Goal: Task Accomplishment & Management: Use online tool/utility

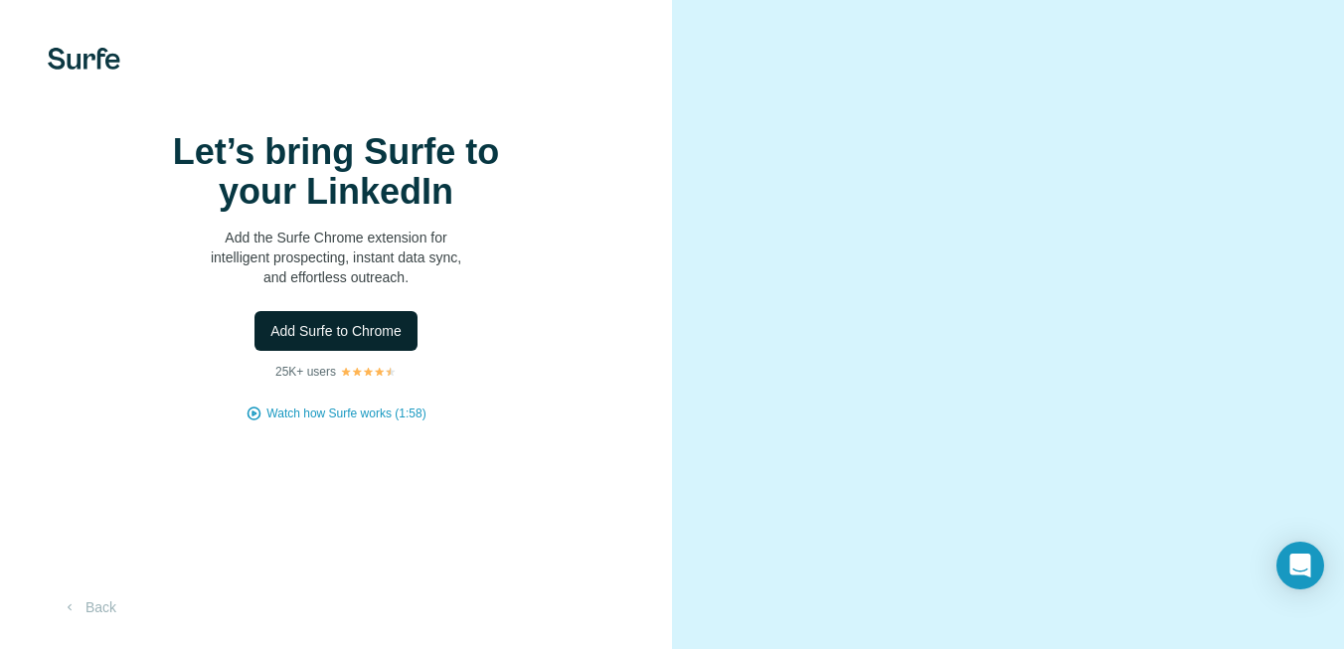
click at [367, 341] on span "Add Surfe to Chrome" at bounding box center [335, 331] width 131 height 20
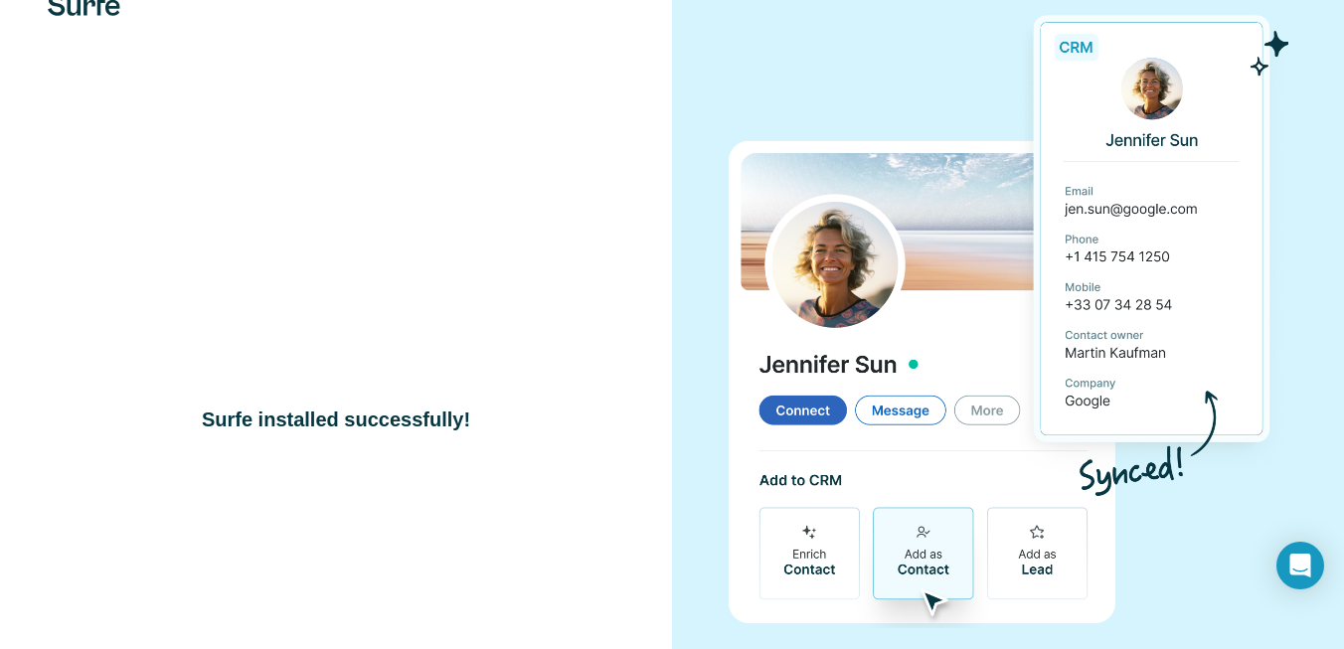
scroll to position [88, 0]
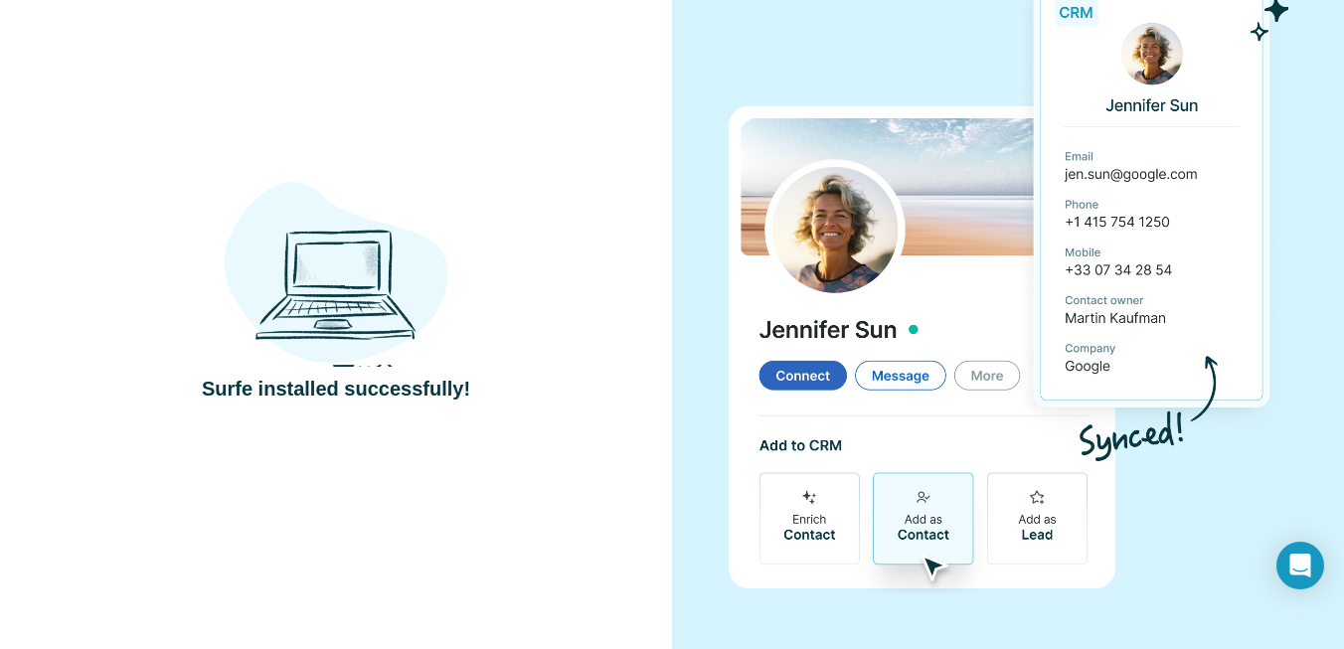
click at [941, 376] on img at bounding box center [1008, 280] width 561 height 626
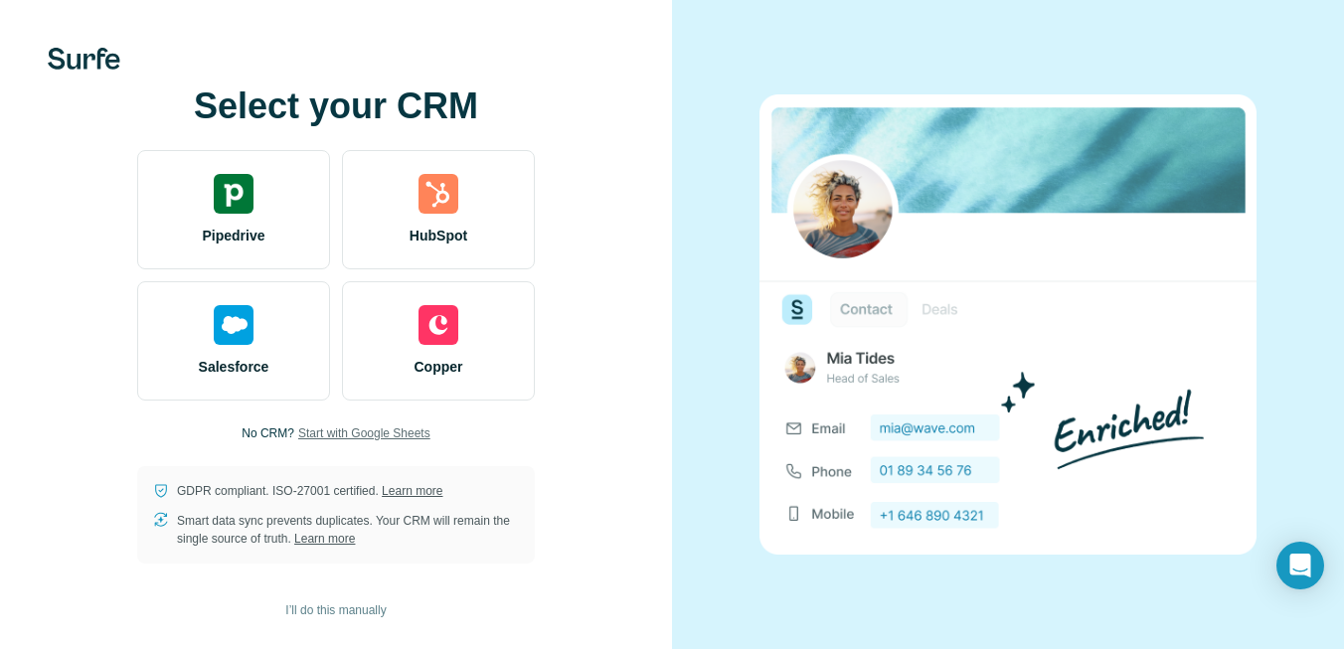
click at [378, 433] on span "Start with Google Sheets" at bounding box center [364, 434] width 132 height 18
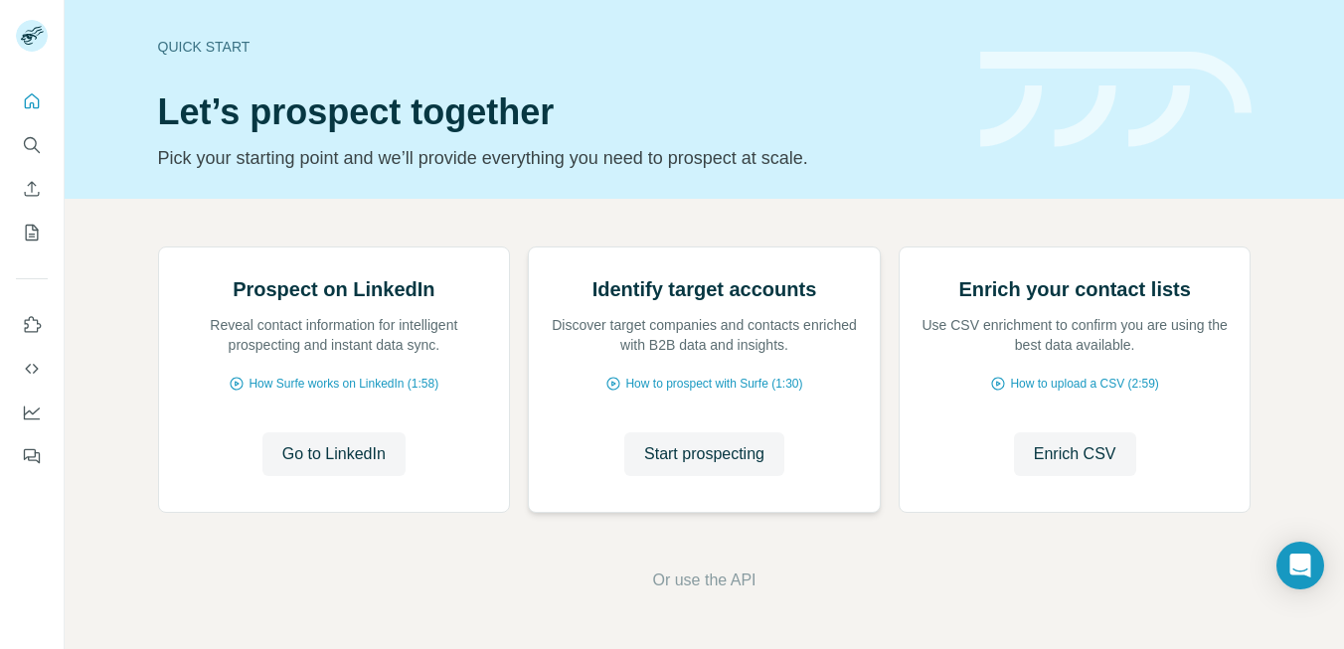
scroll to position [187, 0]
click at [366, 457] on span "Go to LinkedIn" at bounding box center [333, 454] width 103 height 24
click at [158, 248] on img at bounding box center [158, 248] width 0 height 0
click at [383, 390] on span "How Surfe works on LinkedIn (1:58)" at bounding box center [344, 384] width 190 height 18
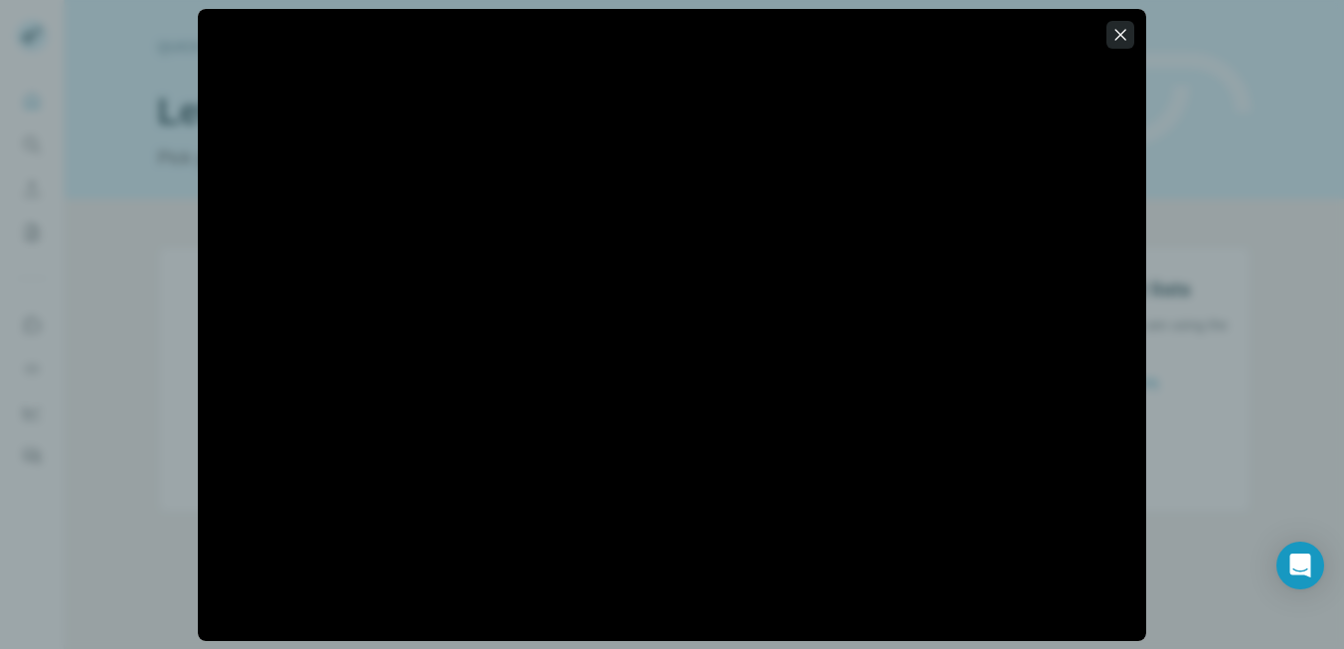
click at [1132, 35] on button "button" at bounding box center [1121, 35] width 28 height 28
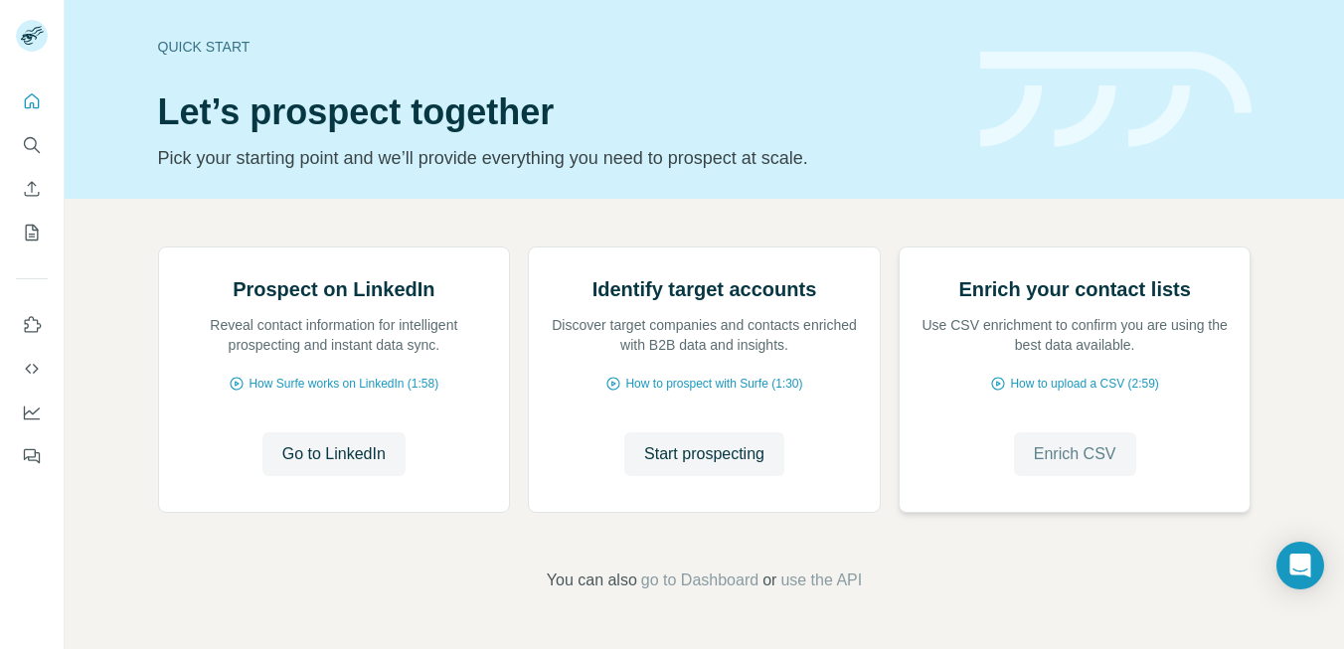
click at [1107, 465] on span "Enrich CSV" at bounding box center [1075, 454] width 83 height 24
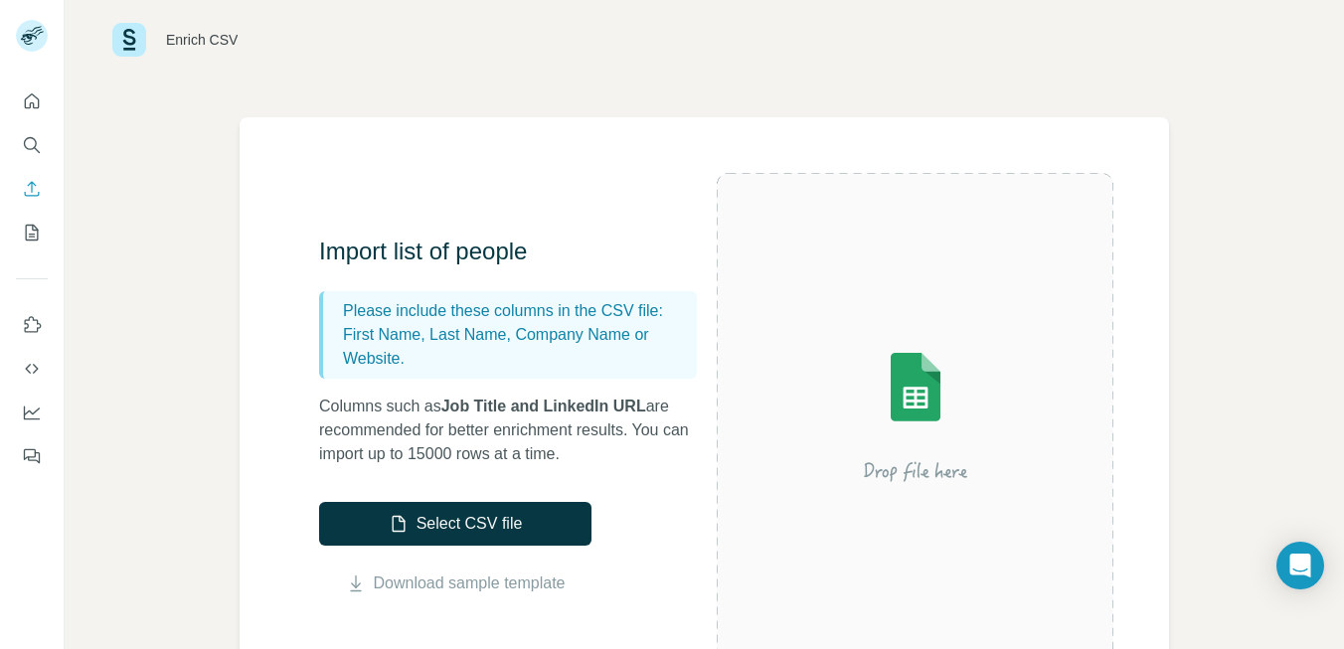
scroll to position [39, 0]
click at [30, 237] on icon "My lists" at bounding box center [32, 233] width 20 height 20
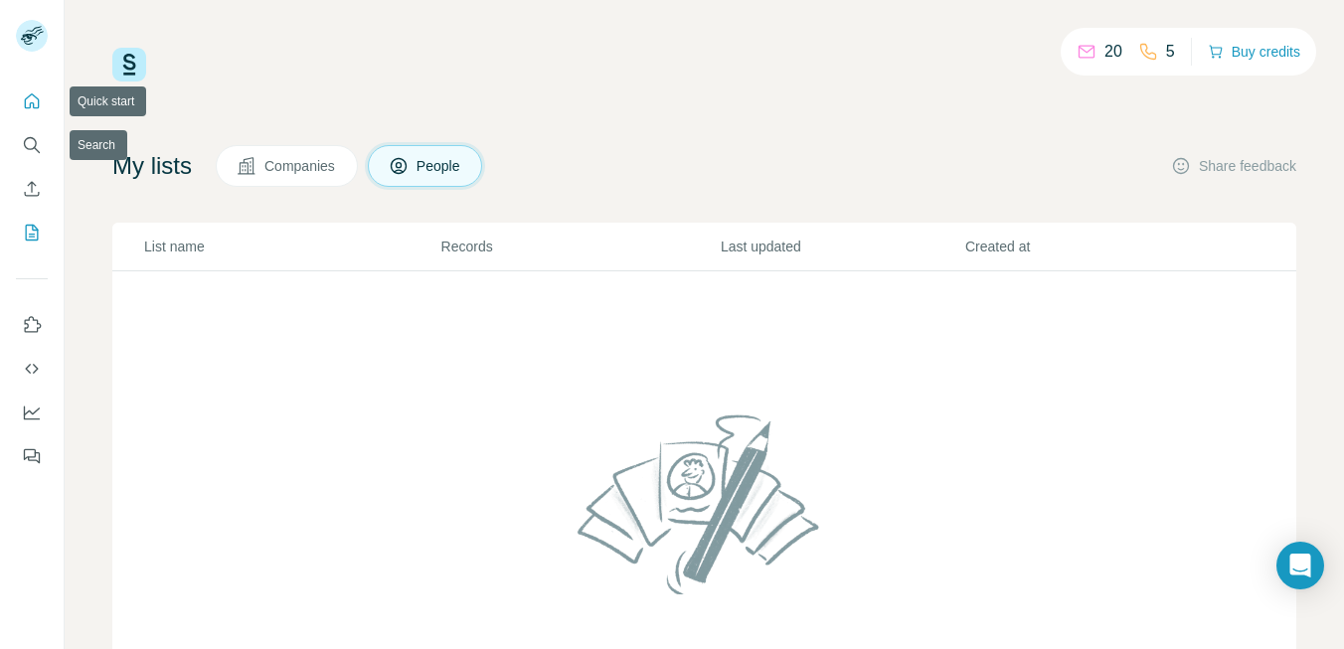
click at [35, 106] on icon "Quick start" at bounding box center [32, 101] width 20 height 20
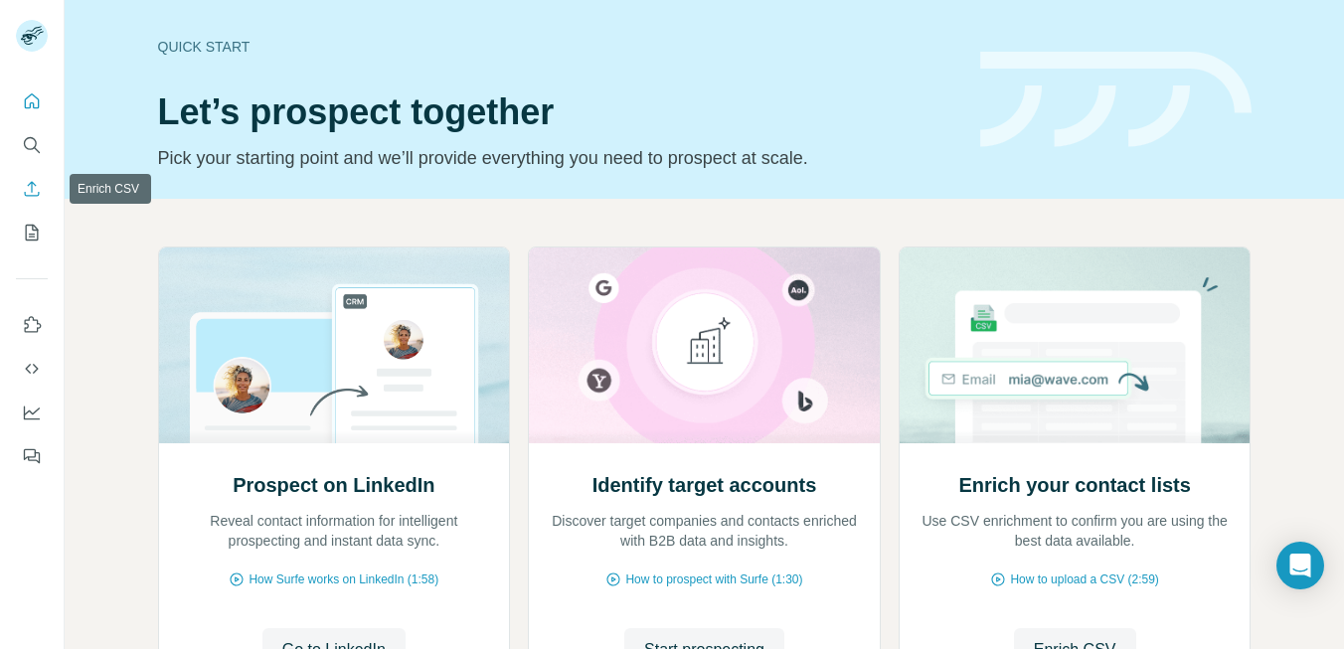
click at [37, 200] on button "Enrich CSV" at bounding box center [32, 189] width 32 height 36
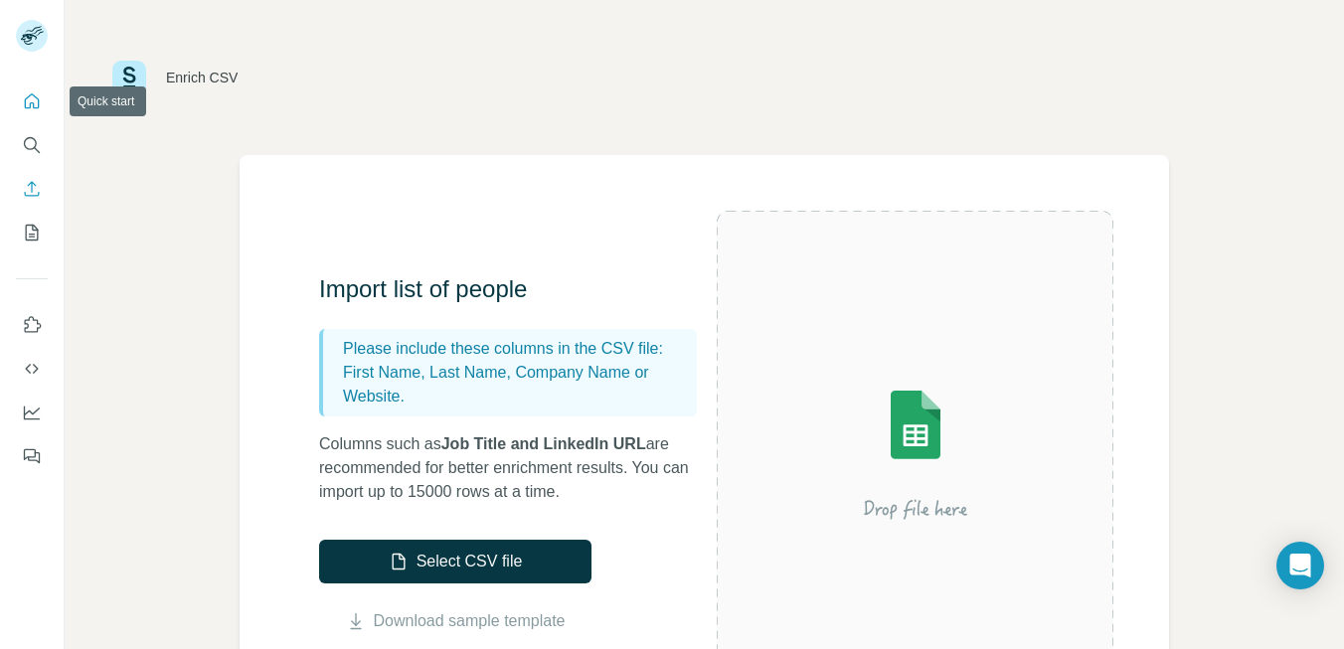
click at [39, 98] on icon "Quick start" at bounding box center [32, 101] width 20 height 20
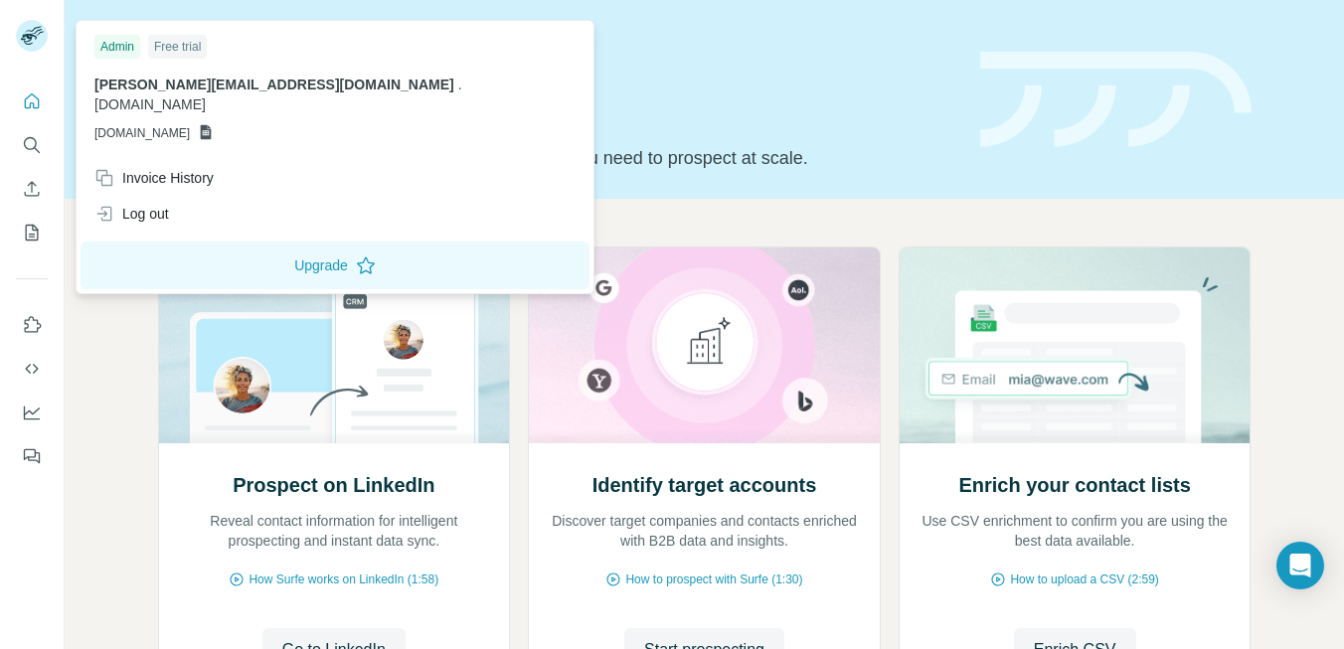
click at [32, 25] on rect at bounding box center [32, 36] width 32 height 32
click at [186, 37] on div "Free trial" at bounding box center [177, 47] width 59 height 24
click at [222, 81] on span "sebastian@serious.business" at bounding box center [274, 85] width 360 height 16
click at [28, 92] on icon "Quick start" at bounding box center [32, 101] width 20 height 20
